Goal: Find specific page/section: Find specific page/section

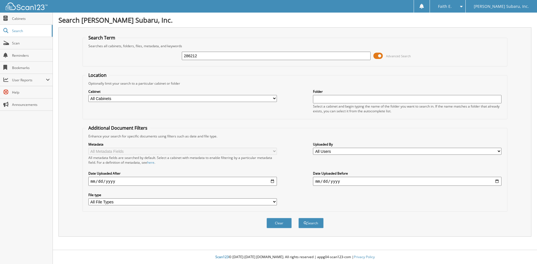
type input "286212"
click at [298, 218] on button "Search" at bounding box center [310, 223] width 25 height 10
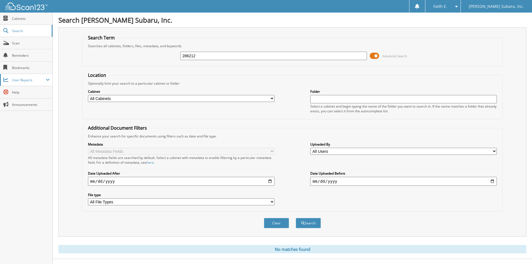
click at [37, 78] on span "User Reports" at bounding box center [29, 80] width 34 height 5
click at [34, 88] on link "My Recent Activity" at bounding box center [26, 92] width 53 height 12
